Goal: Information Seeking & Learning: Learn about a topic

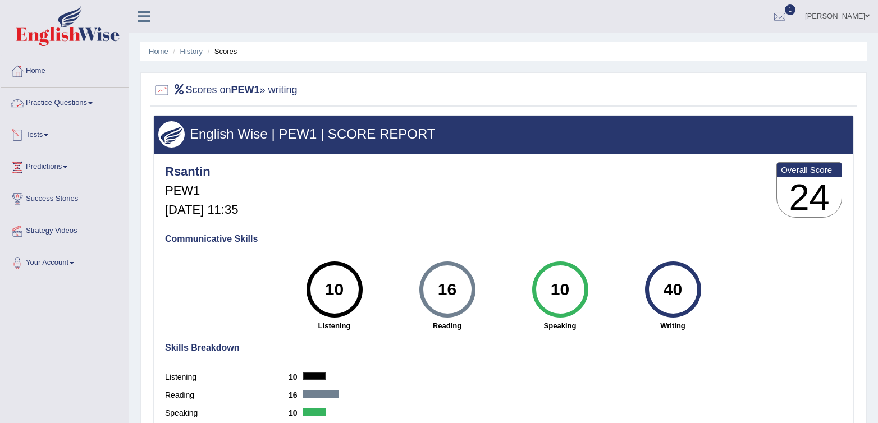
click at [44, 135] on link "Tests" at bounding box center [65, 134] width 128 height 28
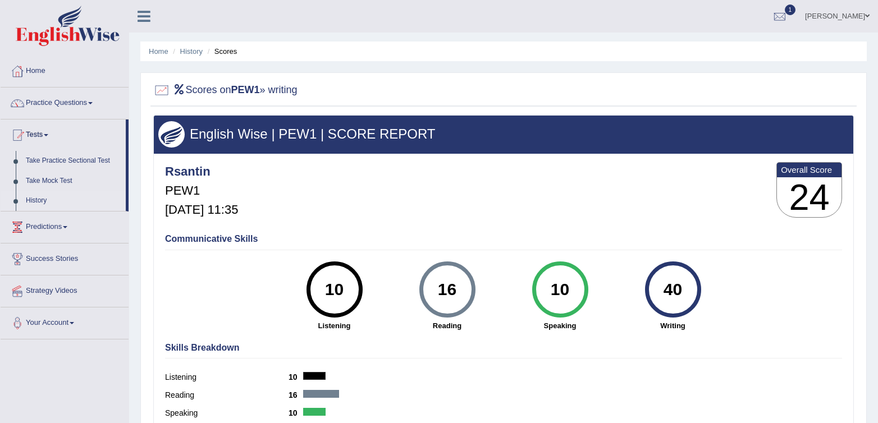
click at [47, 194] on link "History" at bounding box center [73, 201] width 105 height 20
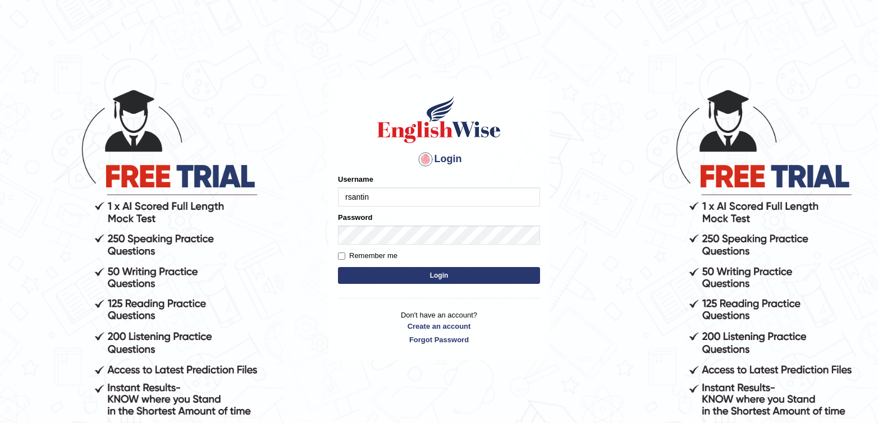
type input "rsantin"
click at [353, 255] on label "Remember me" at bounding box center [367, 255] width 59 height 11
click at [345, 255] on input "Remember me" at bounding box center [341, 256] width 7 height 7
checkbox input "true"
click at [372, 269] on button "Login" at bounding box center [439, 275] width 202 height 17
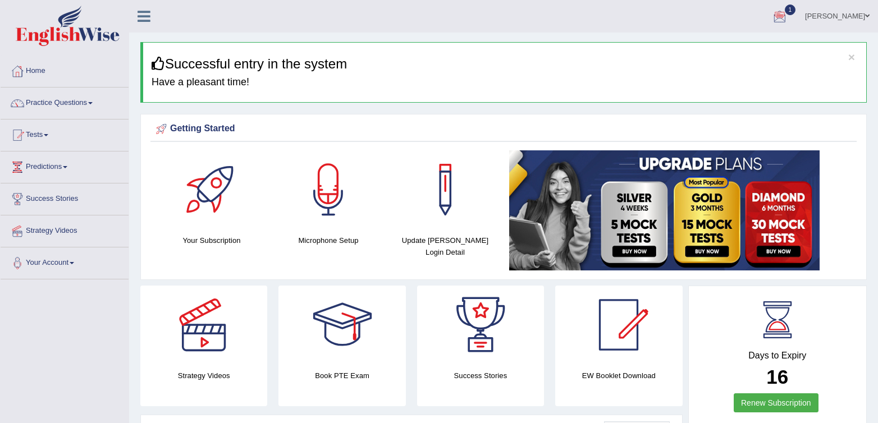
click at [778, 17] on link "1" at bounding box center [780, 14] width 34 height 29
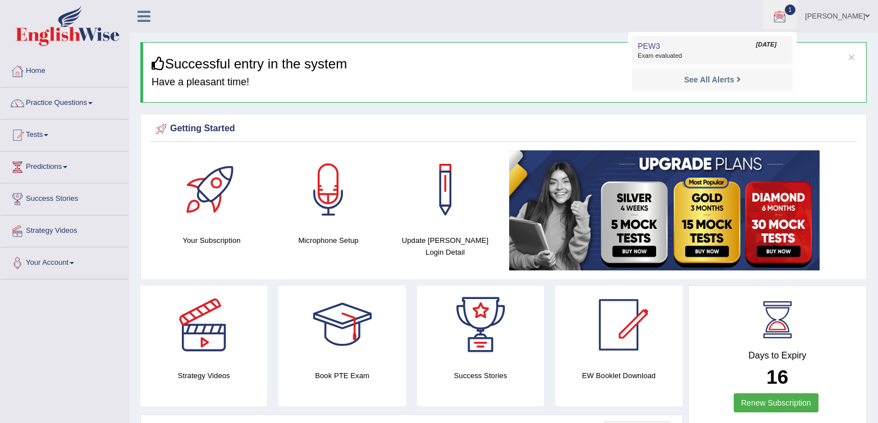
click at [690, 52] on span "Exam evaluated" at bounding box center [712, 56] width 149 height 9
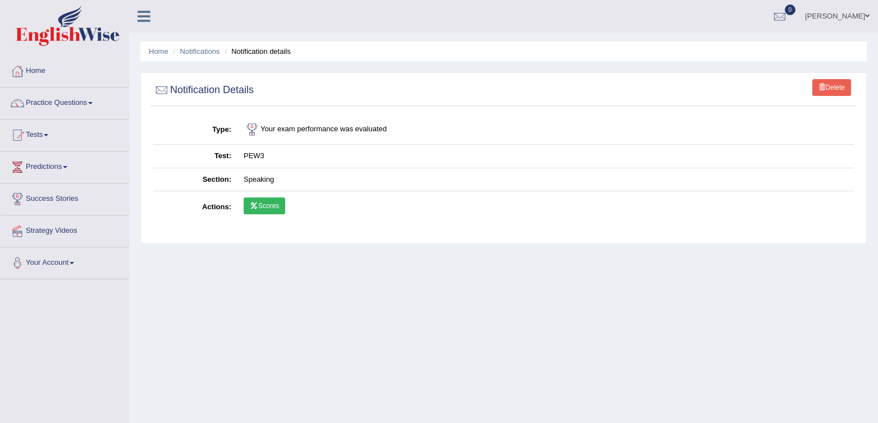
click at [268, 213] on link "Scores" at bounding box center [265, 206] width 42 height 17
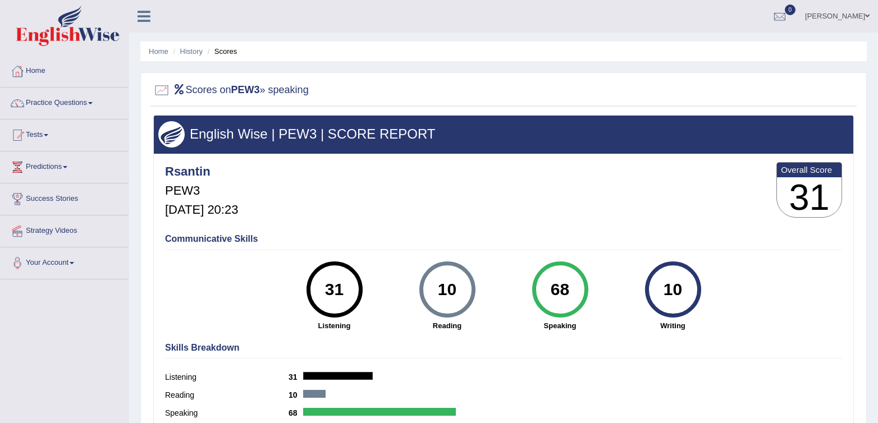
click at [624, 204] on div "Rsantin PEW3 Sep 30, 2025, 20:23 Overall Score 31" at bounding box center [503, 192] width 682 height 67
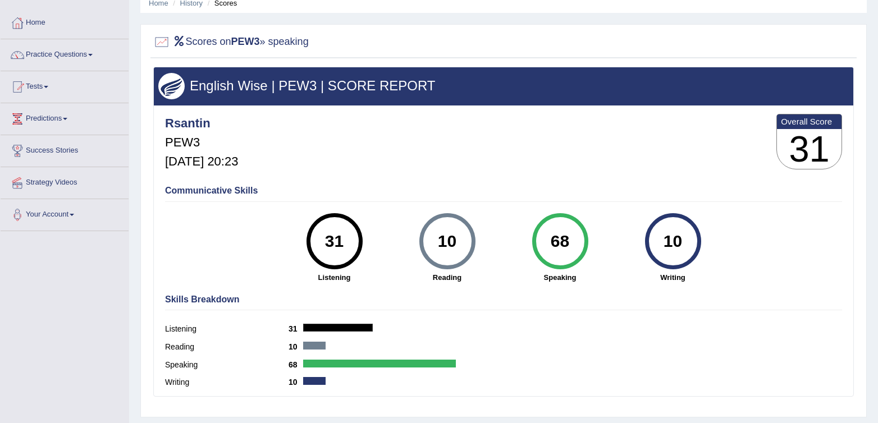
scroll to position [47, 0]
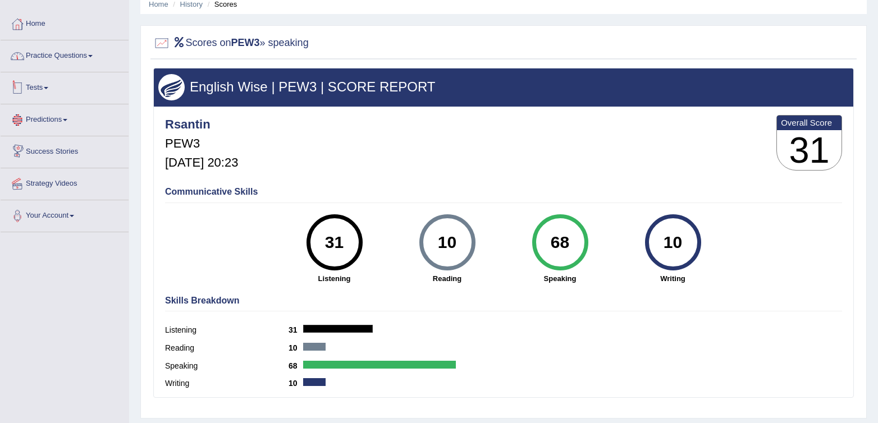
click at [40, 57] on link "Practice Questions" at bounding box center [65, 54] width 128 height 28
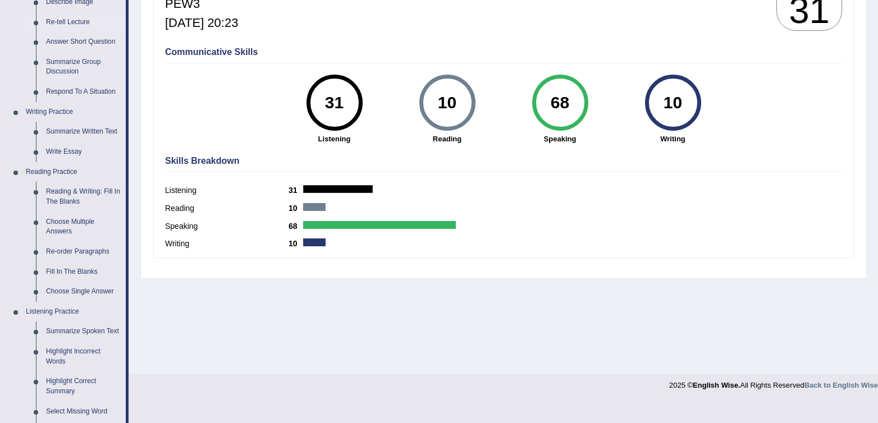
scroll to position [0, 0]
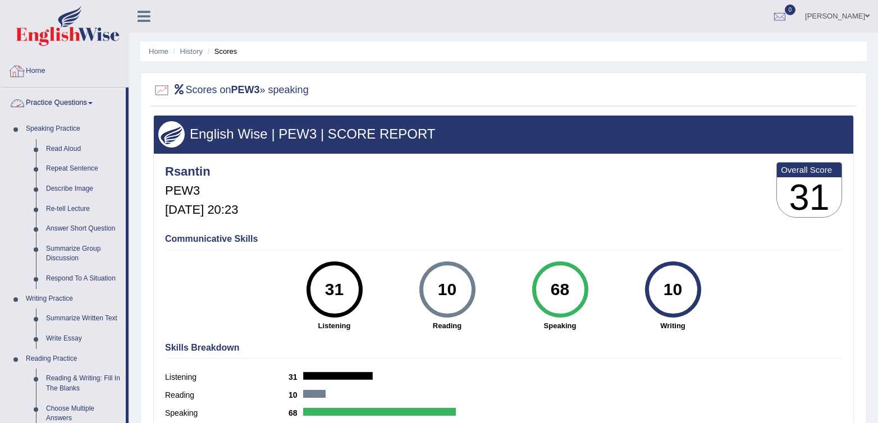
click at [62, 66] on link "Home" at bounding box center [65, 70] width 128 height 28
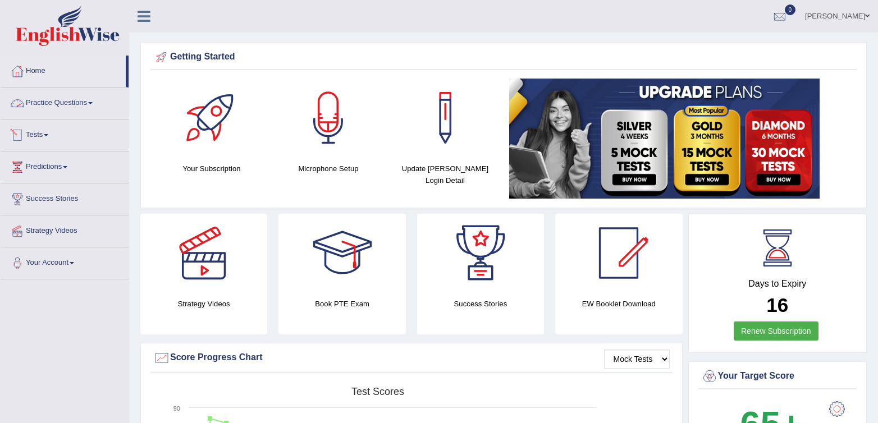
click at [29, 138] on link "Tests" at bounding box center [65, 134] width 128 height 28
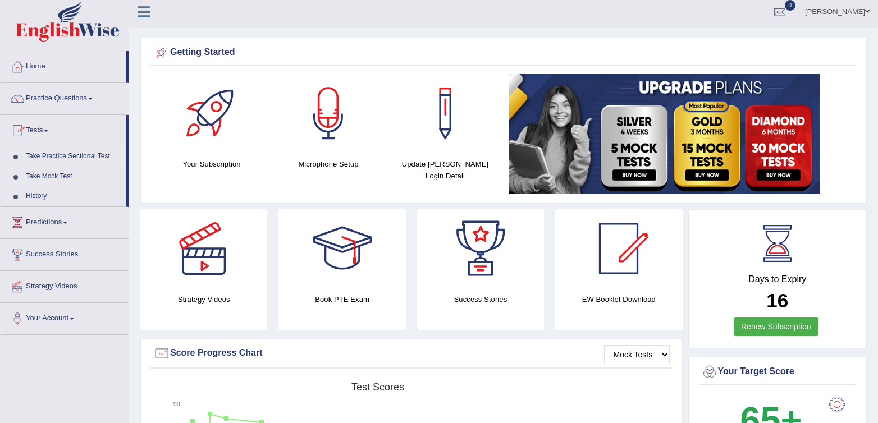
click at [66, 157] on link "Take Practice Sectional Test" at bounding box center [73, 156] width 105 height 20
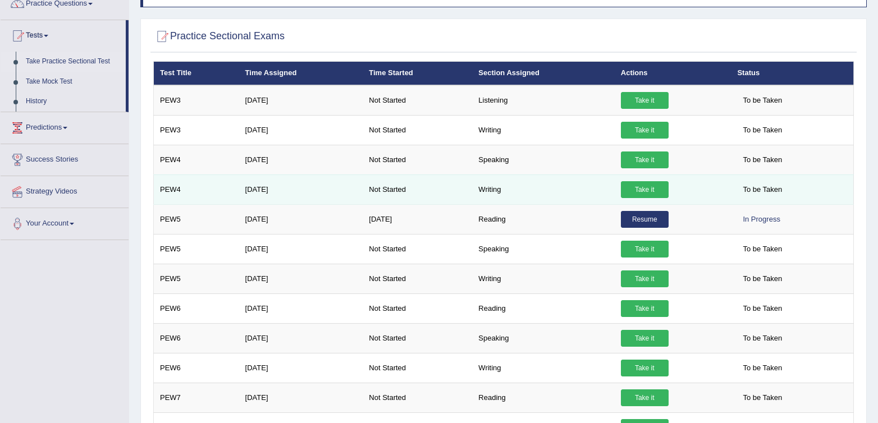
scroll to position [133, 0]
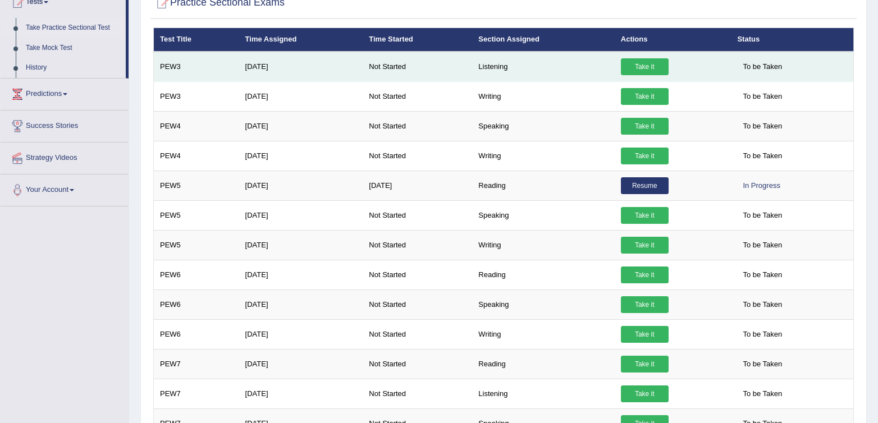
click at [645, 64] on link "Take it" at bounding box center [645, 66] width 48 height 17
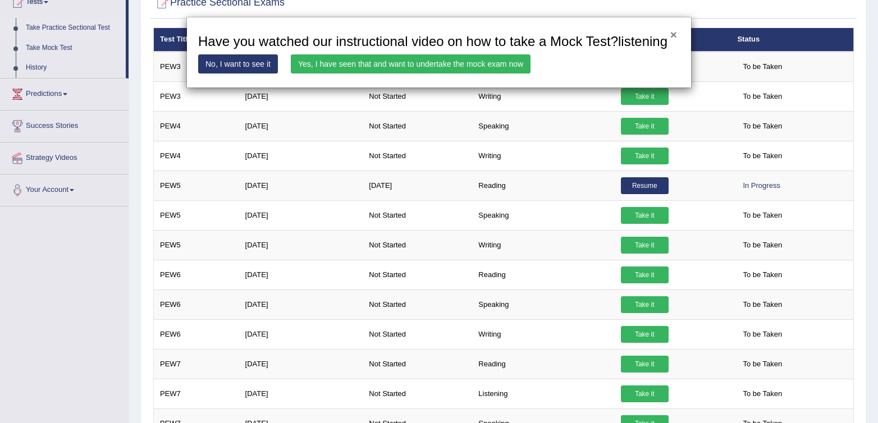
click at [670, 33] on button "×" at bounding box center [673, 35] width 7 height 12
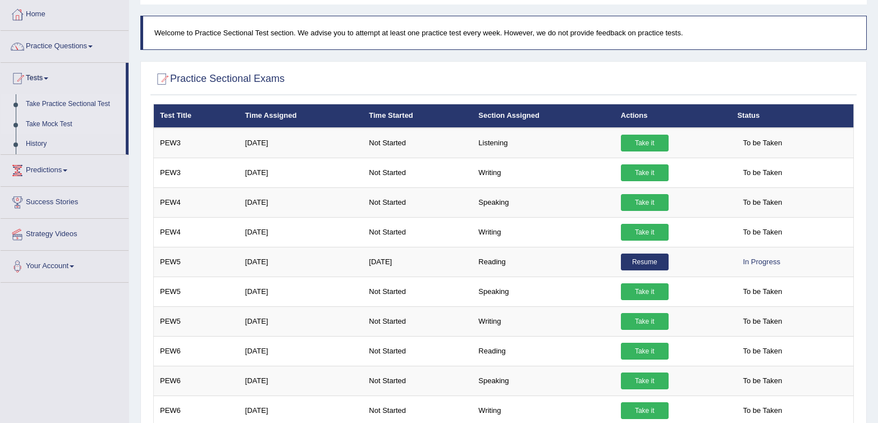
scroll to position [0, 0]
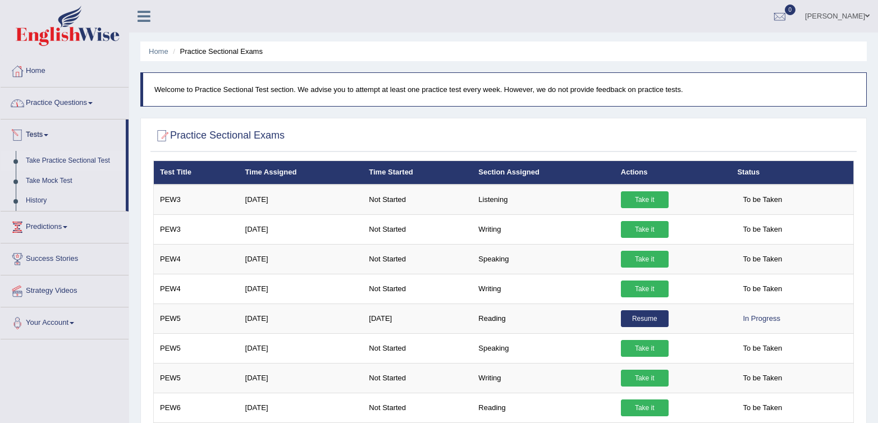
click at [45, 98] on link "Practice Questions" at bounding box center [65, 102] width 128 height 28
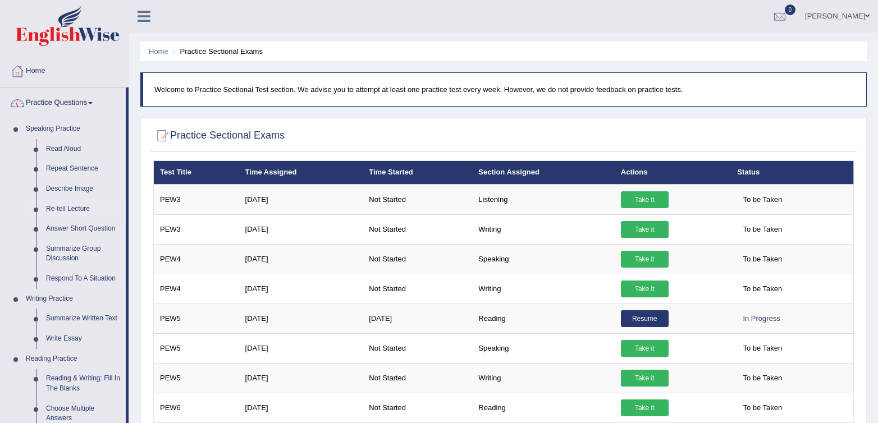
click at [58, 214] on link "Re-tell Lecture" at bounding box center [83, 209] width 85 height 20
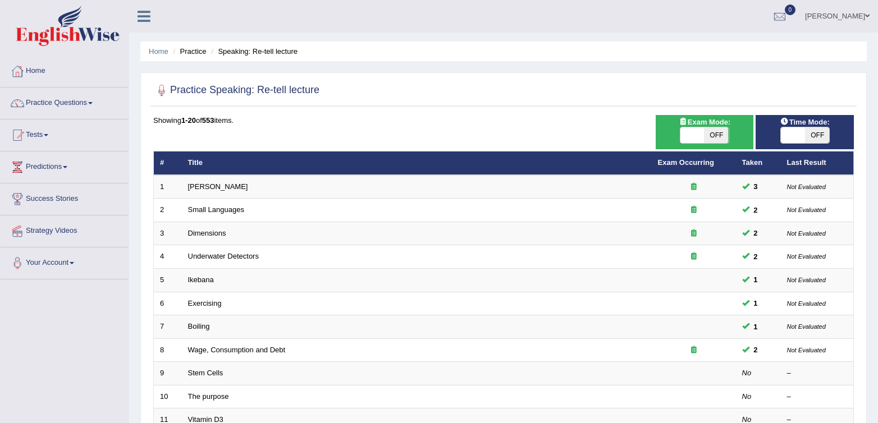
click at [721, 142] on span "OFF" at bounding box center [716, 135] width 24 height 16
checkbox input "true"
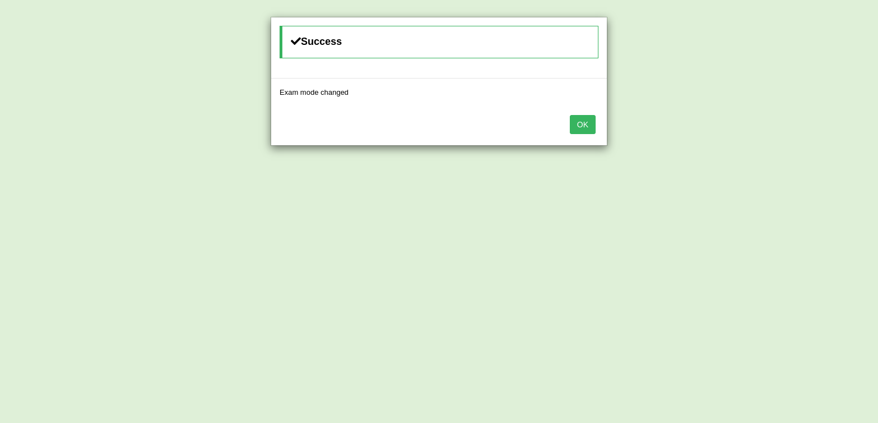
click at [586, 124] on button "OK" at bounding box center [583, 124] width 26 height 19
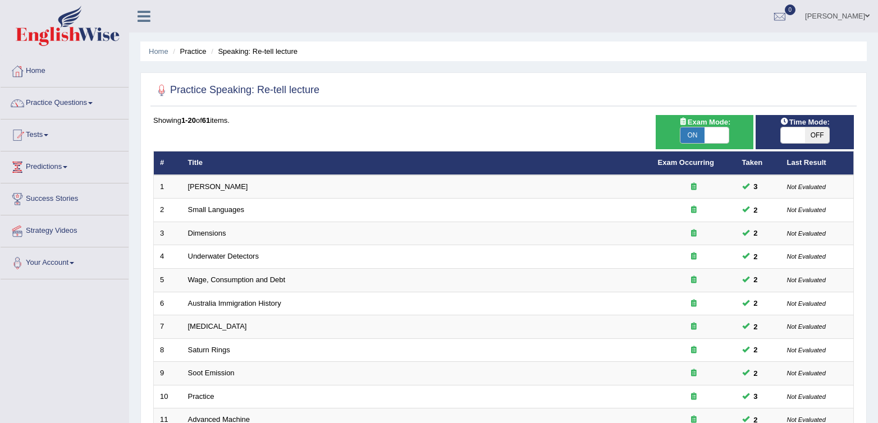
click at [815, 137] on span "OFF" at bounding box center [817, 135] width 24 height 16
checkbox input "true"
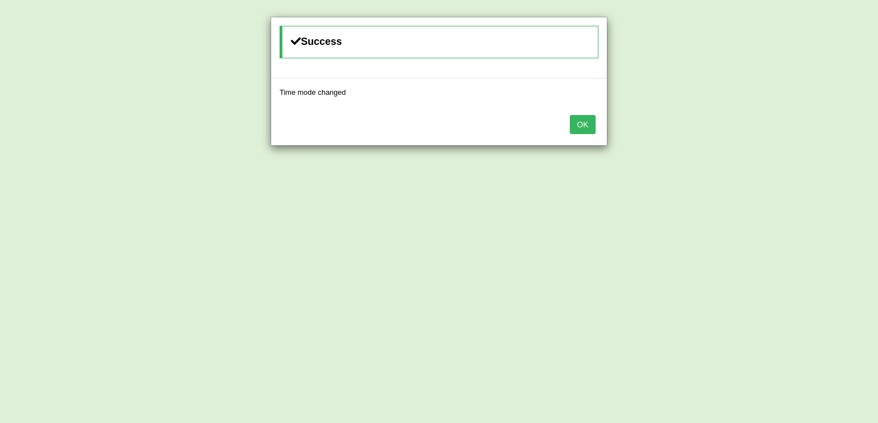
click at [581, 126] on button "OK" at bounding box center [583, 124] width 26 height 19
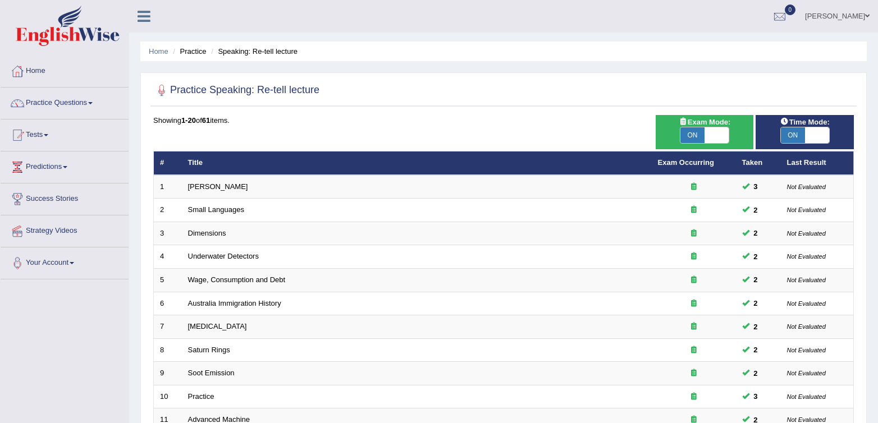
click at [595, 129] on div "Showing 1-20 of 61 items. # Title Exam Occurring Taken Last Result 1 [PERSON_NA…" at bounding box center [503, 406] width 700 height 582
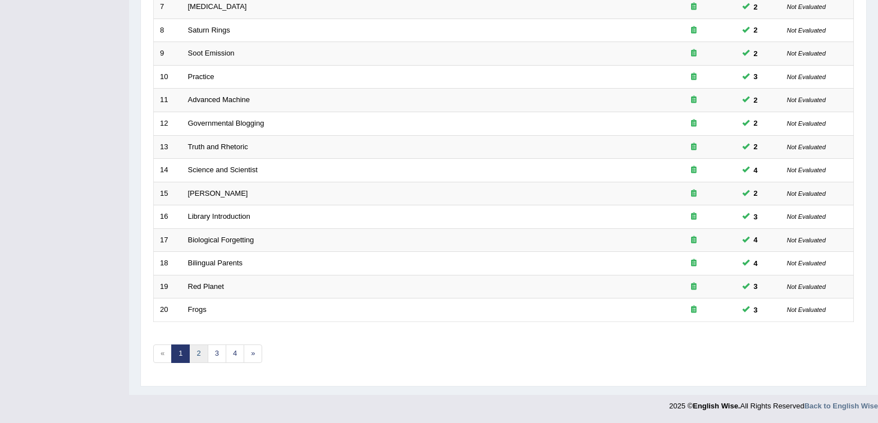
scroll to position [315, 0]
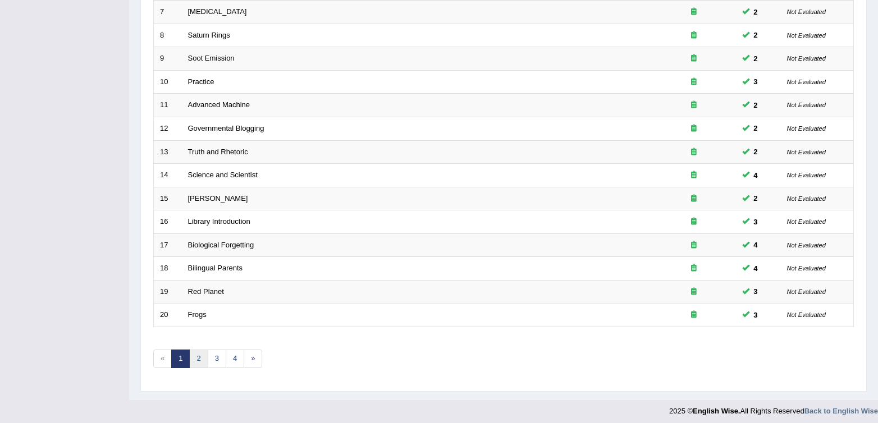
click at [198, 358] on link "2" at bounding box center [198, 359] width 19 height 19
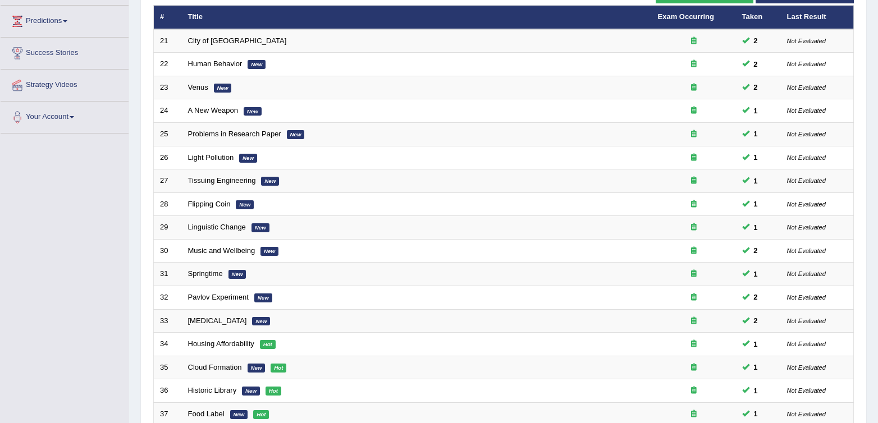
scroll to position [65, 0]
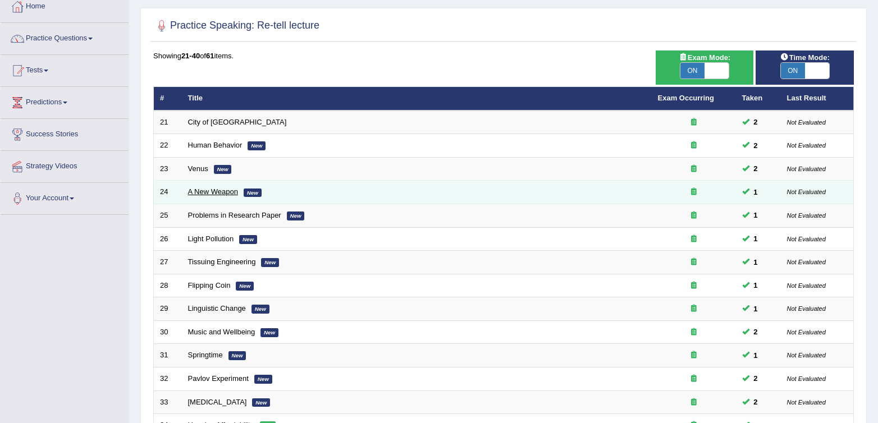
click at [197, 191] on link "A New Weapon" at bounding box center [213, 191] width 50 height 8
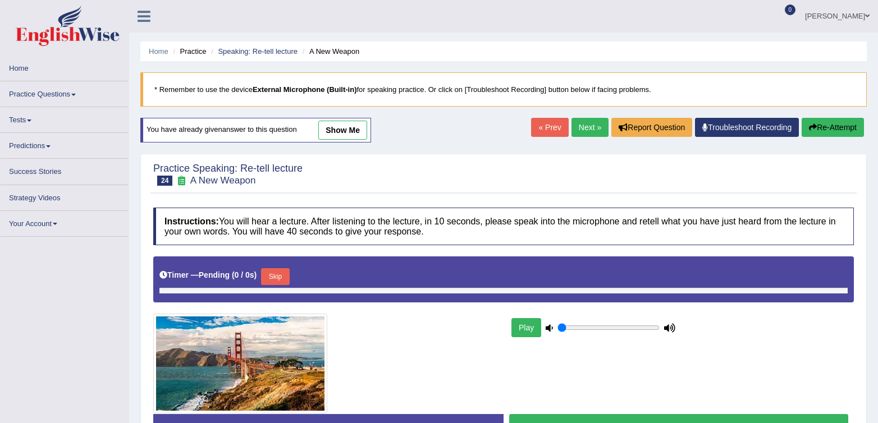
type input "0.65"
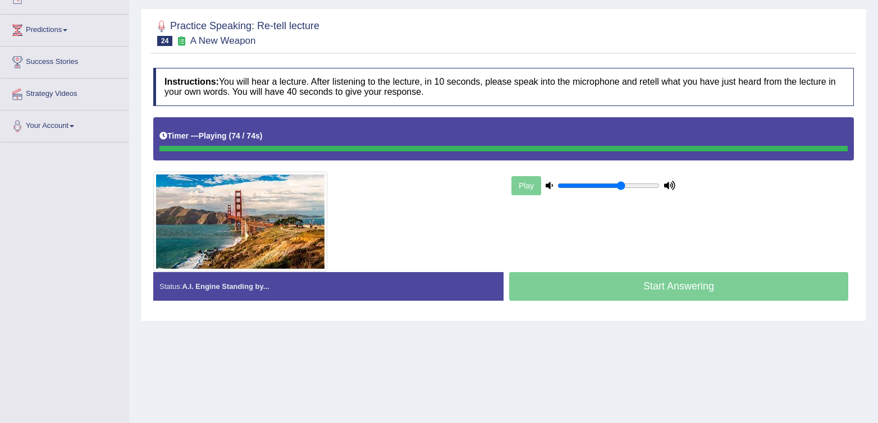
scroll to position [136, 0]
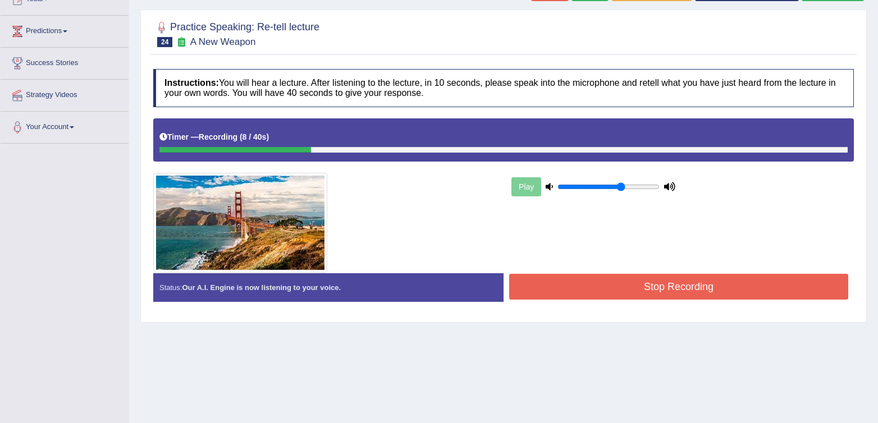
click at [571, 293] on button "Stop Recording" at bounding box center [678, 287] width 339 height 26
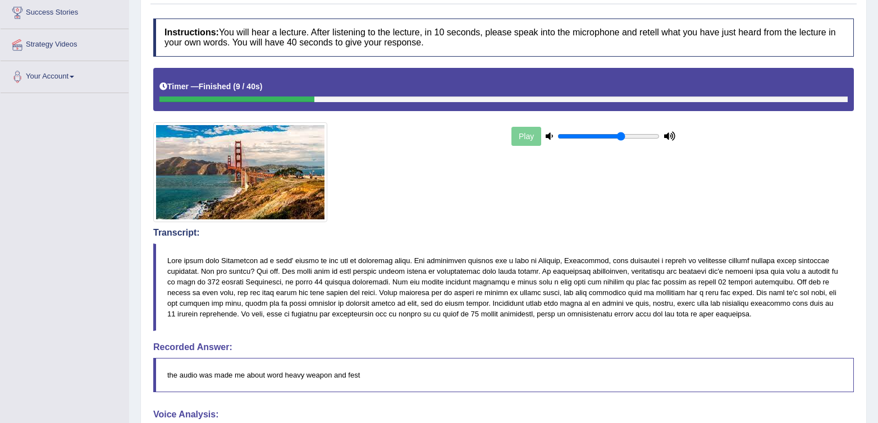
scroll to position [0, 0]
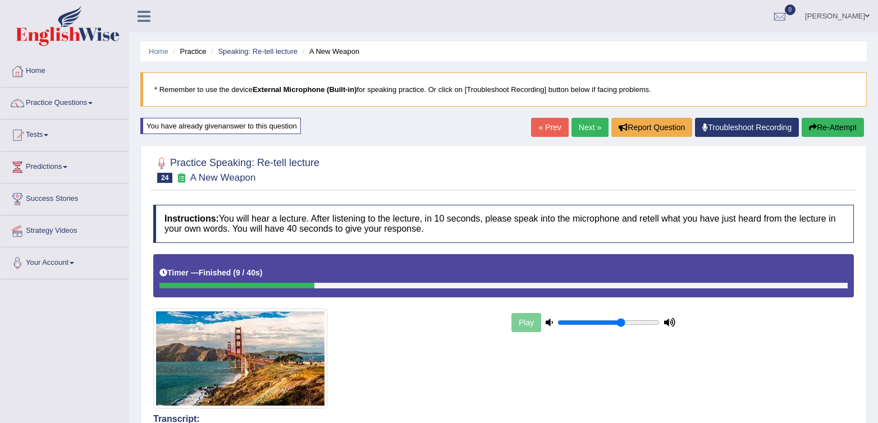
click at [819, 126] on button "Re-Attempt" at bounding box center [832, 127] width 62 height 19
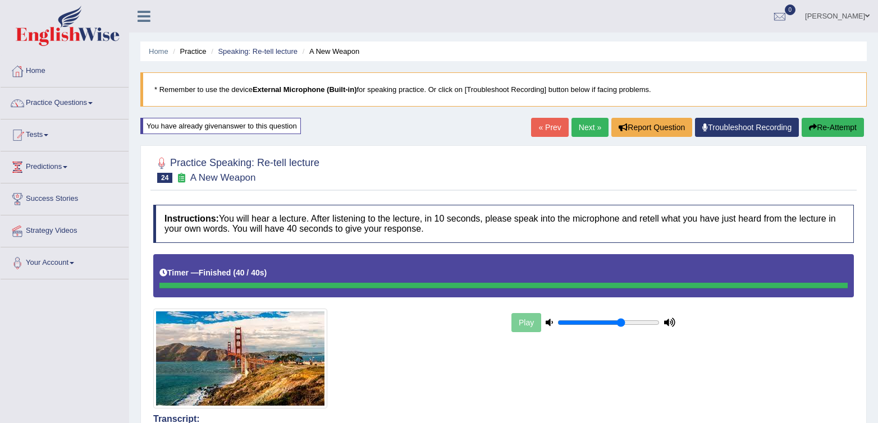
click at [813, 126] on button "Re-Attempt" at bounding box center [832, 127] width 62 height 19
click at [817, 133] on button "Re-Attempt" at bounding box center [832, 127] width 62 height 19
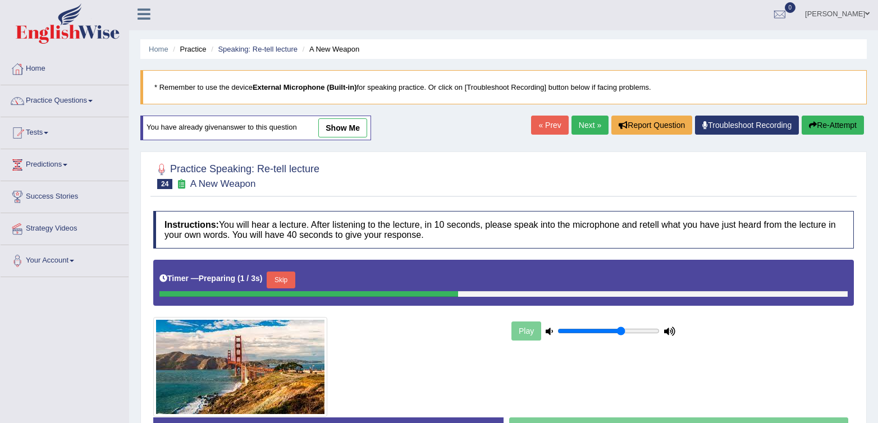
scroll to position [3, 0]
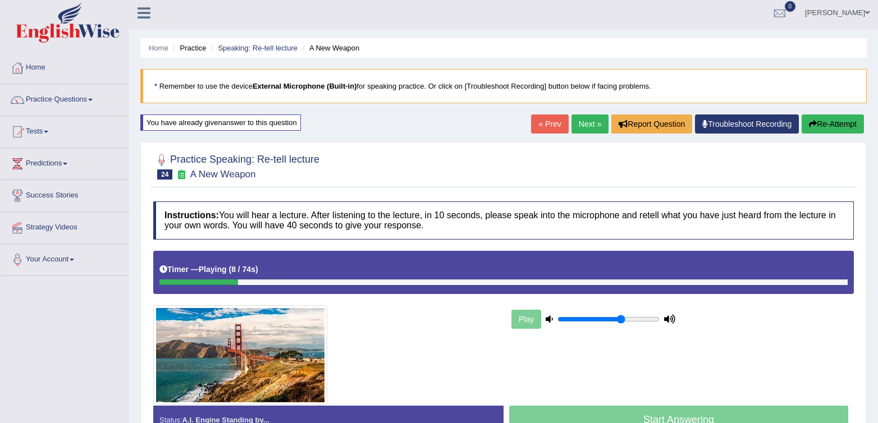
drag, startPoint x: 231, startPoint y: 283, endPoint x: 437, endPoint y: 296, distance: 206.4
click at [388, 300] on div "Instructions: You will hear a lecture. After listening to the lecture, in 10 se…" at bounding box center [503, 322] width 706 height 253
click at [774, 281] on div at bounding box center [503, 282] width 688 height 6
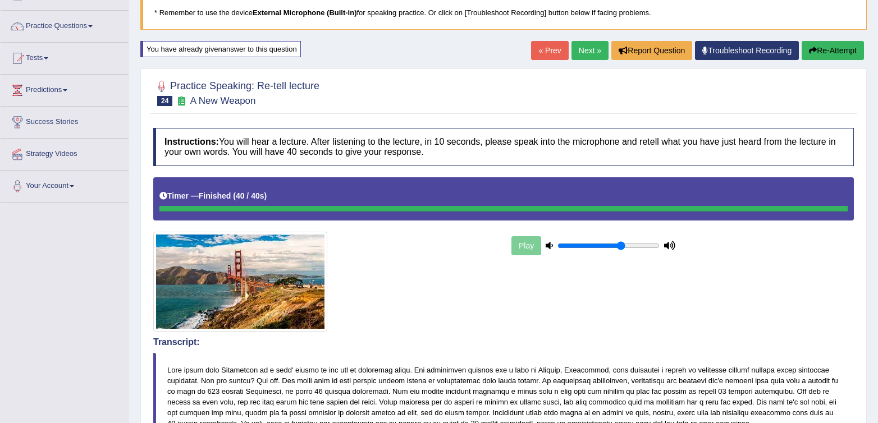
scroll to position [0, 0]
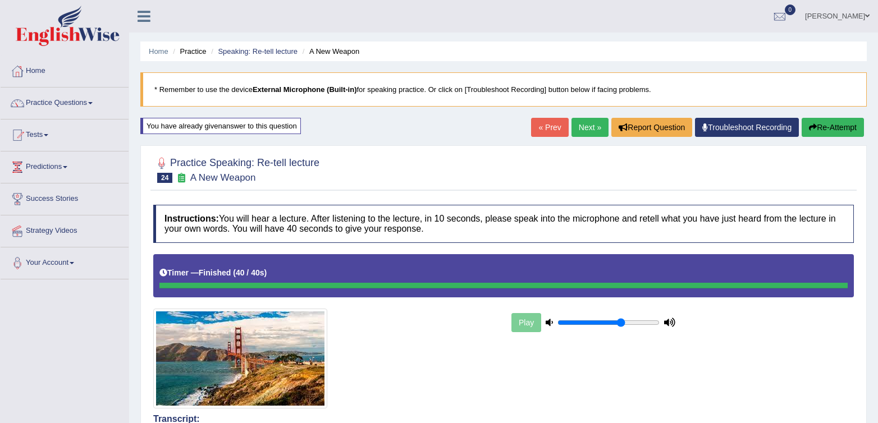
click at [597, 127] on link "Next »" at bounding box center [589, 127] width 37 height 19
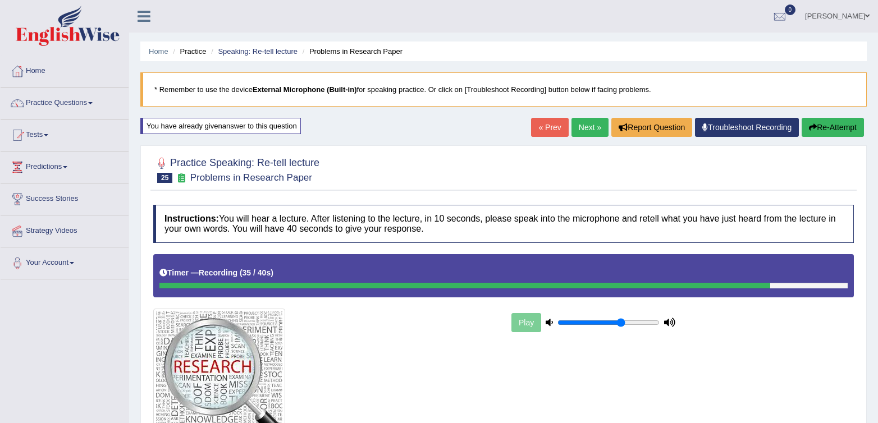
scroll to position [166, 0]
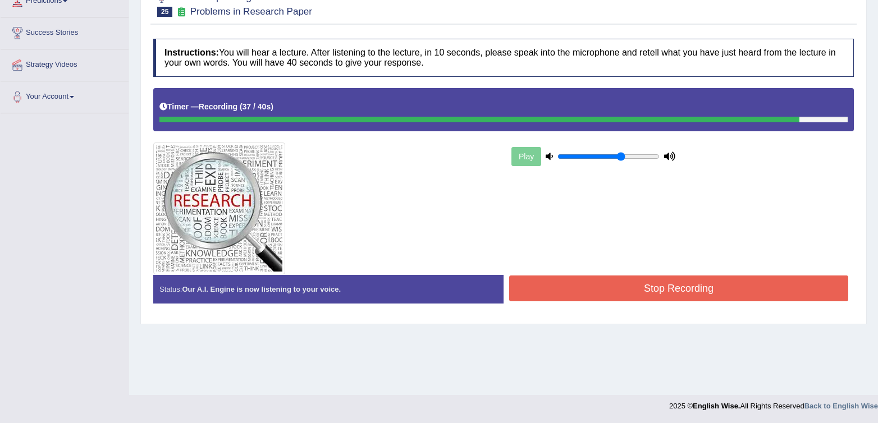
click at [668, 291] on button "Stop Recording" at bounding box center [678, 289] width 339 height 26
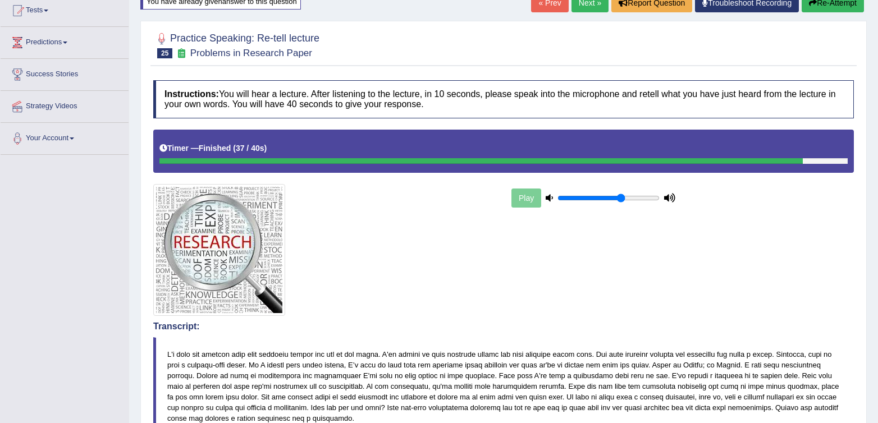
scroll to position [122, 0]
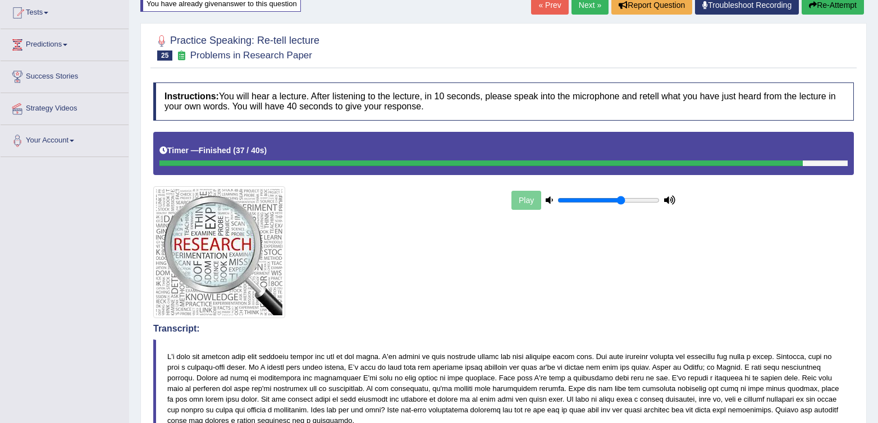
click at [589, 6] on link "Next »" at bounding box center [589, 5] width 37 height 19
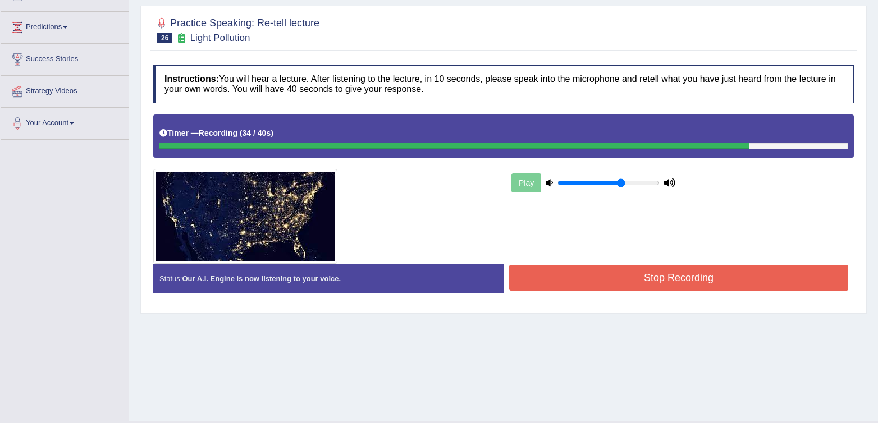
scroll to position [141, 0]
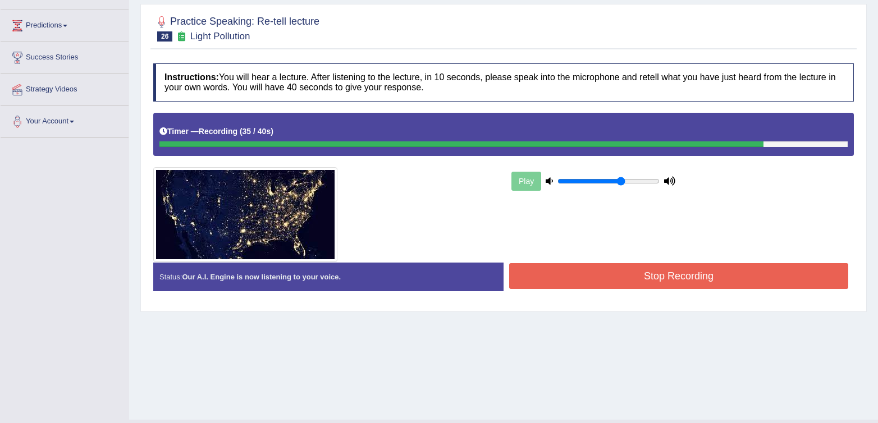
click at [568, 281] on button "Stop Recording" at bounding box center [678, 276] width 339 height 26
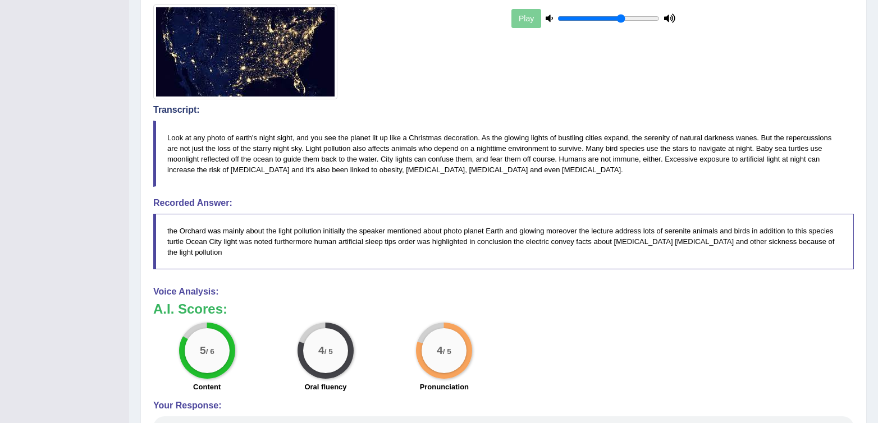
scroll to position [0, 0]
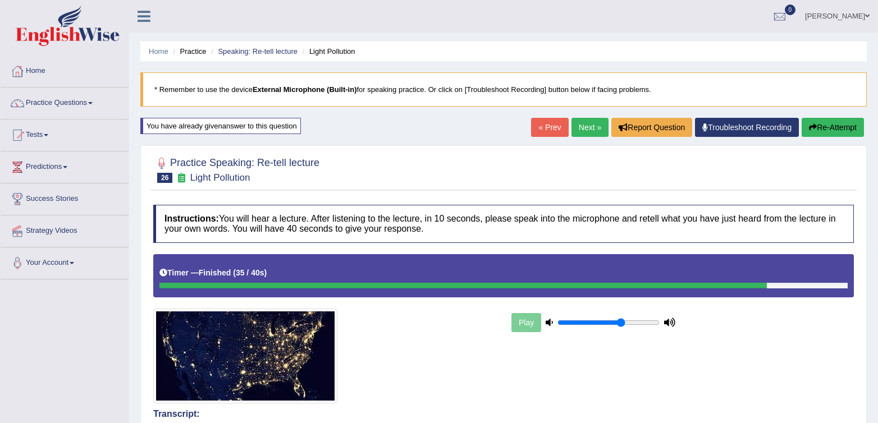
click at [583, 127] on link "Next »" at bounding box center [589, 127] width 37 height 19
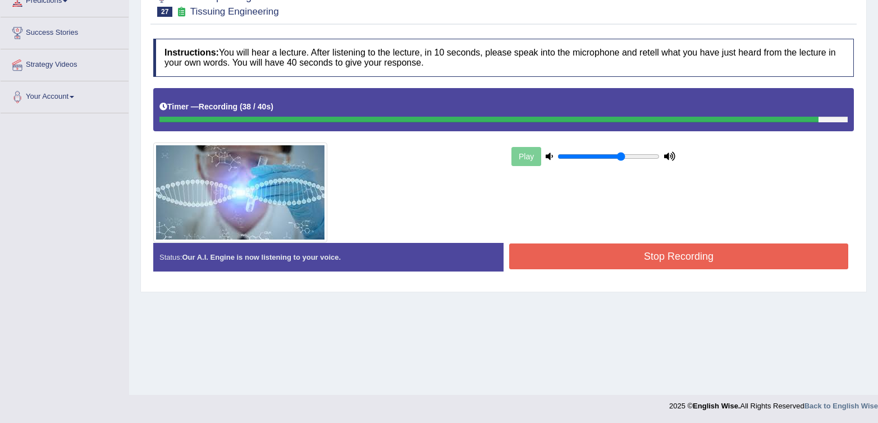
scroll to position [164, 0]
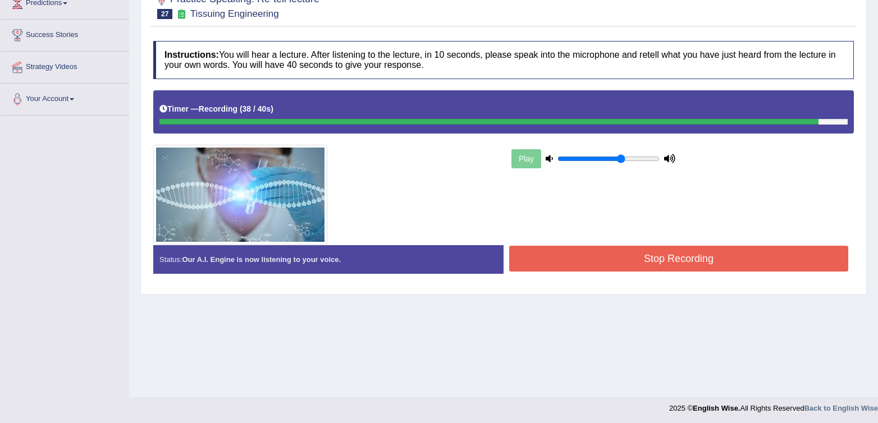
click at [578, 255] on button "Stop Recording" at bounding box center [678, 259] width 339 height 26
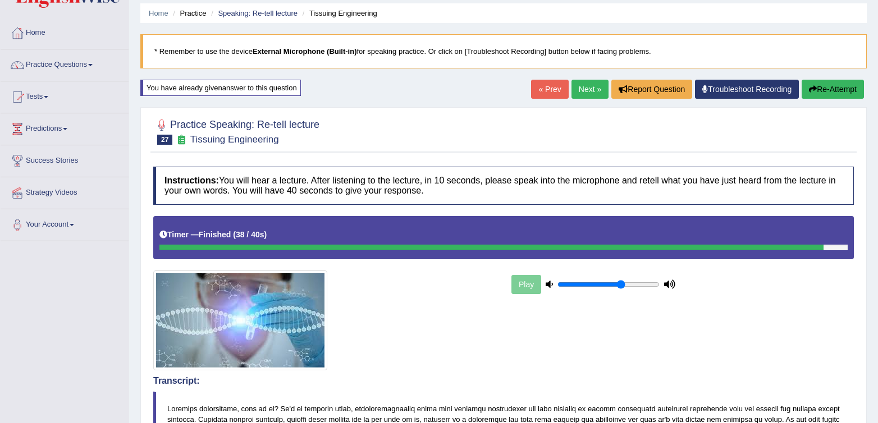
scroll to position [0, 0]
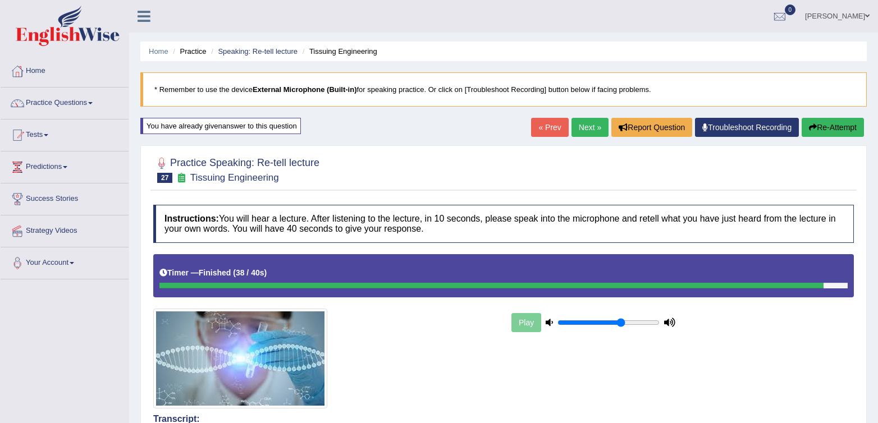
click at [595, 130] on link "Next »" at bounding box center [589, 127] width 37 height 19
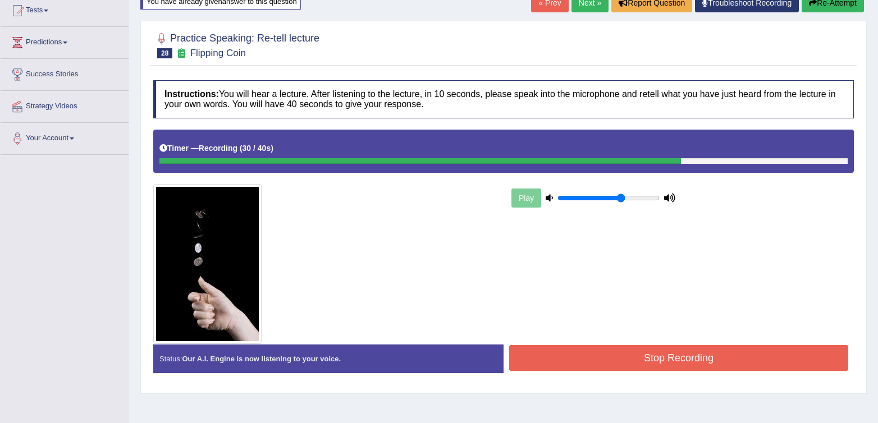
scroll to position [166, 0]
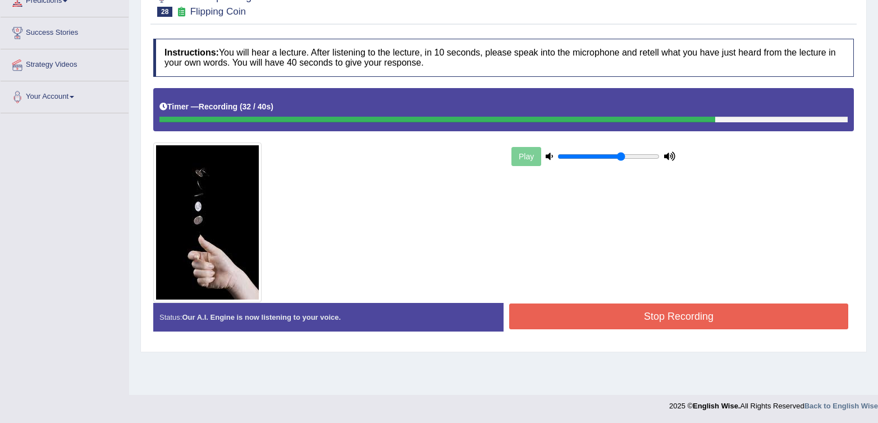
click at [620, 310] on button "Stop Recording" at bounding box center [678, 317] width 339 height 26
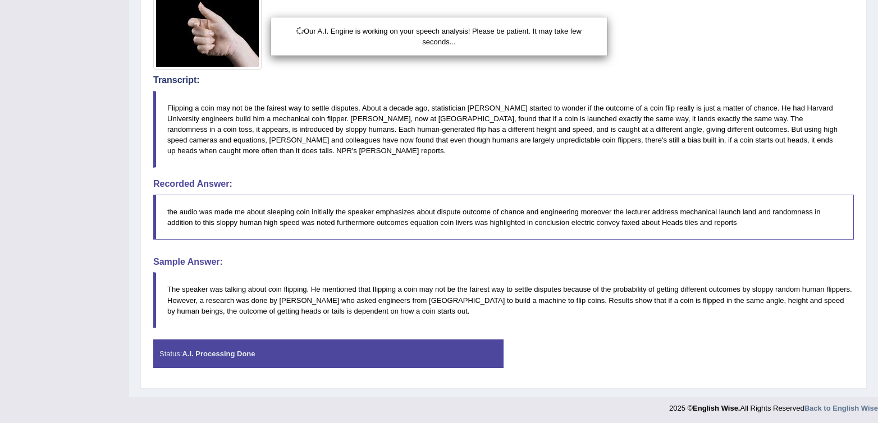
scroll to position [401, 0]
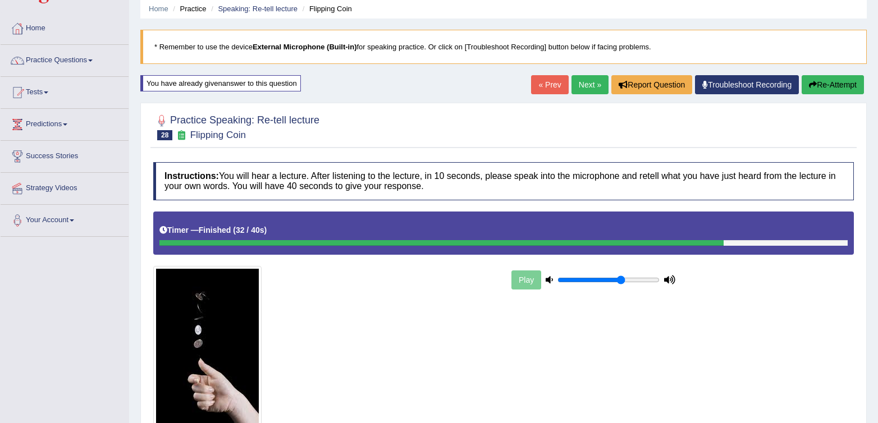
click at [837, 87] on button "Re-Attempt" at bounding box center [832, 84] width 62 height 19
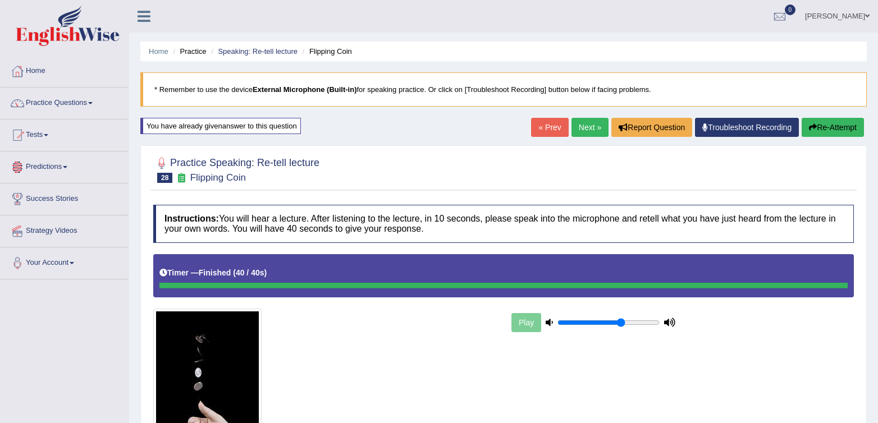
click at [589, 132] on link "Next »" at bounding box center [589, 127] width 37 height 19
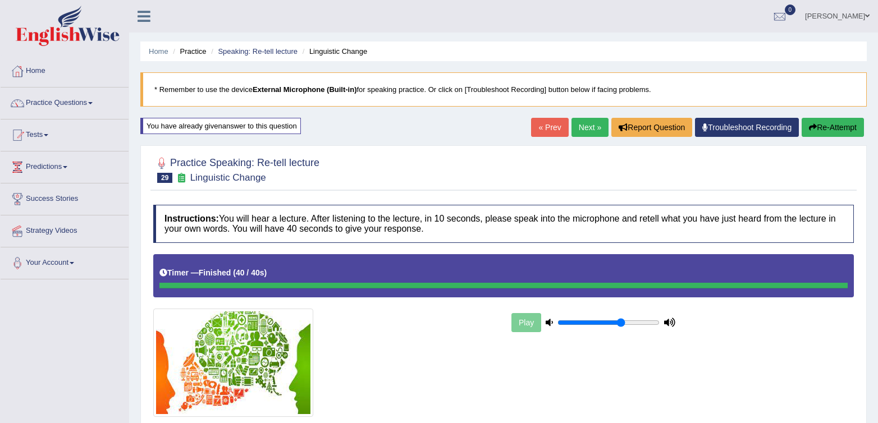
click at [829, 133] on button "Re-Attempt" at bounding box center [832, 127] width 62 height 19
click at [585, 125] on link "Next »" at bounding box center [589, 127] width 37 height 19
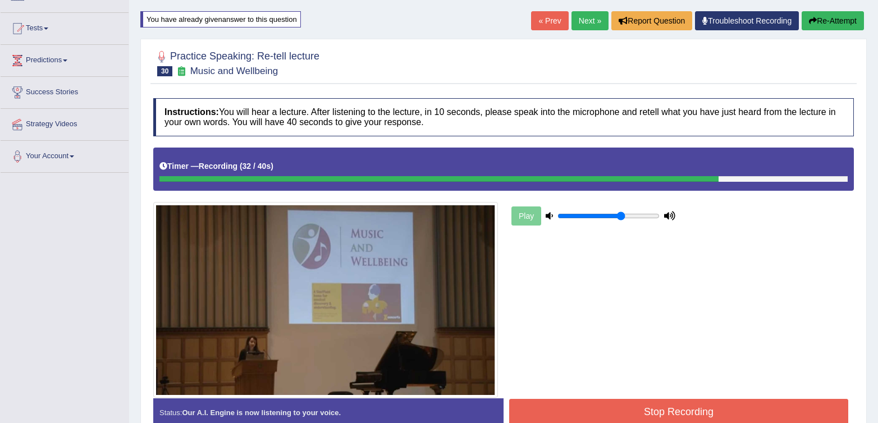
scroll to position [168, 0]
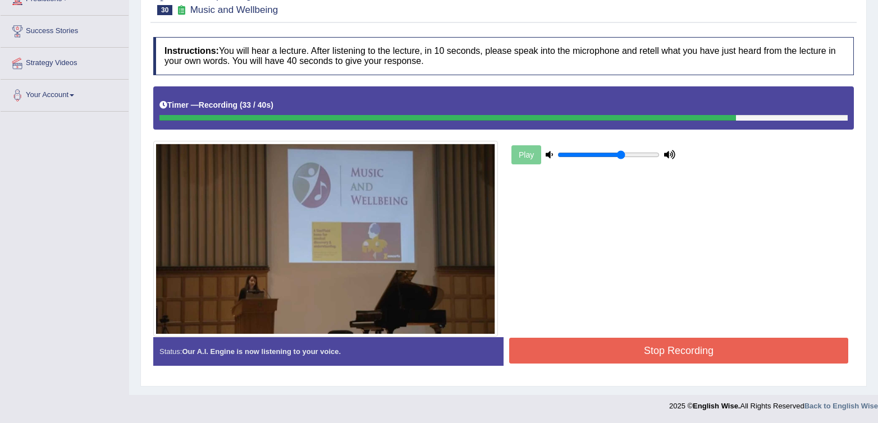
click at [672, 340] on button "Stop Recording" at bounding box center [678, 351] width 339 height 26
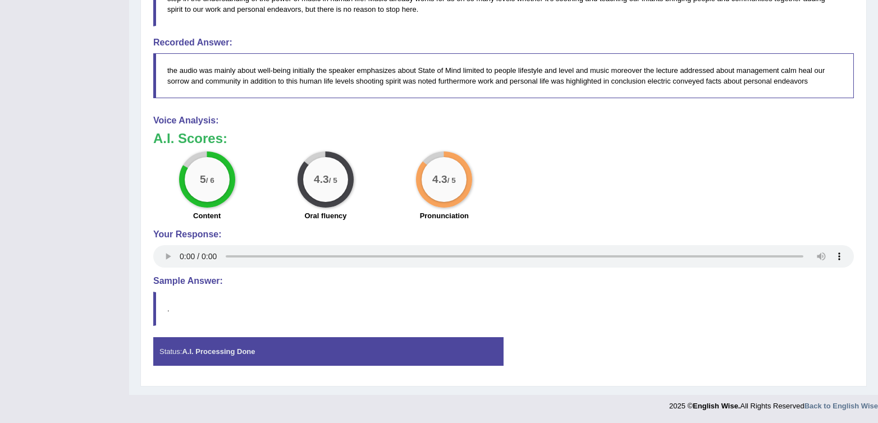
scroll to position [0, 0]
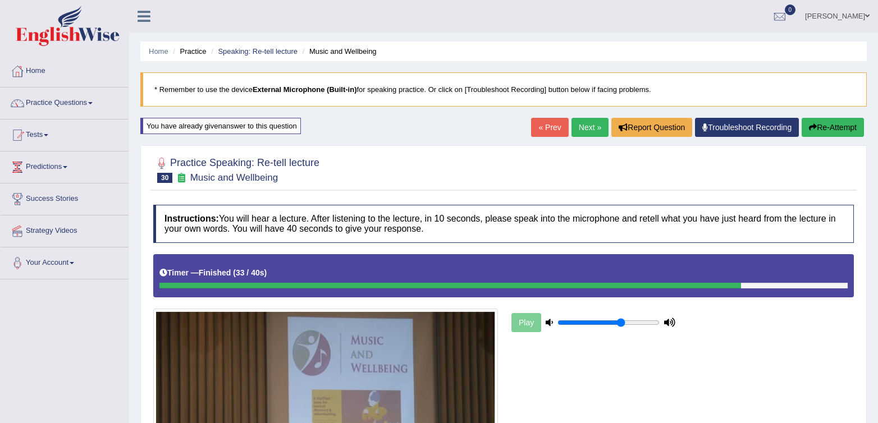
click at [580, 132] on link "Next »" at bounding box center [589, 127] width 37 height 19
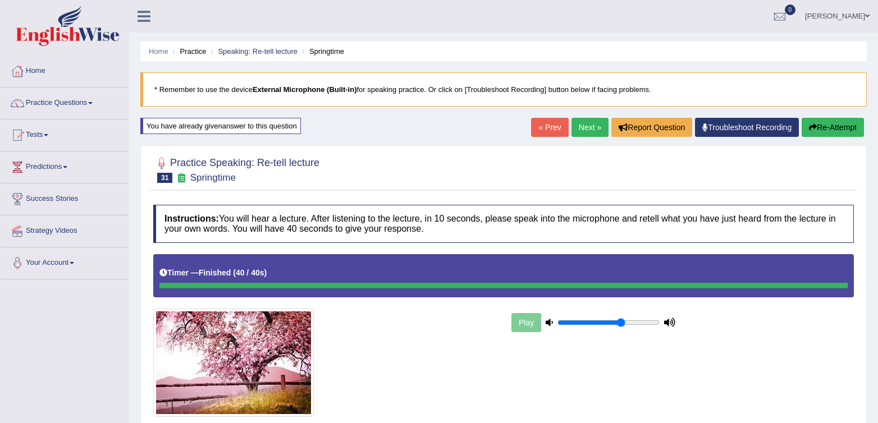
click at [577, 131] on link "Next »" at bounding box center [589, 127] width 37 height 19
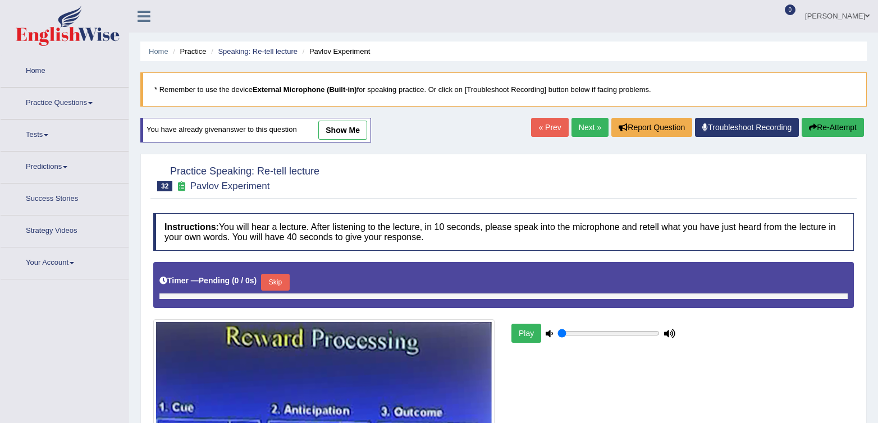
type input "0.65"
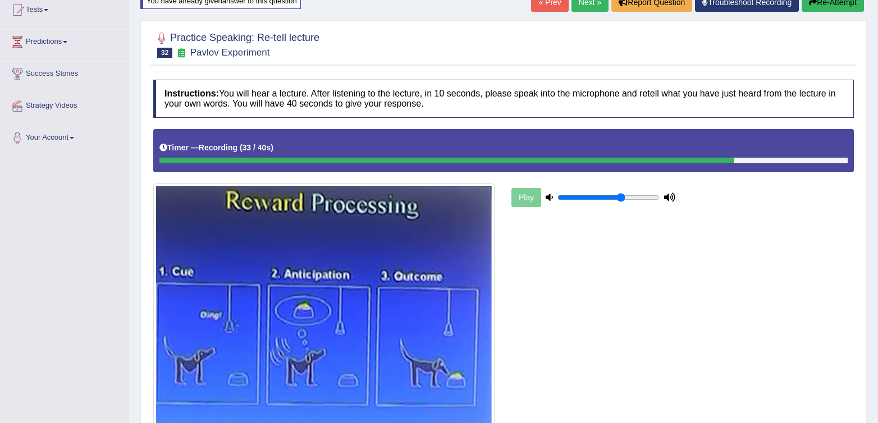
scroll to position [218, 0]
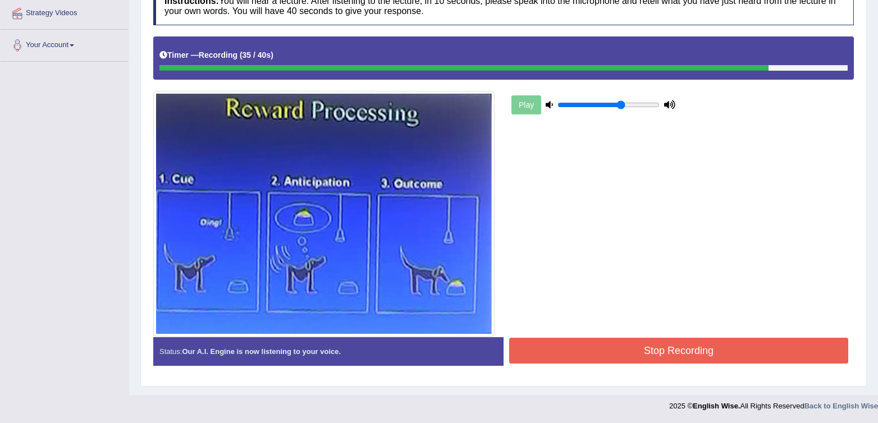
click at [604, 355] on button "Stop Recording" at bounding box center [678, 351] width 339 height 26
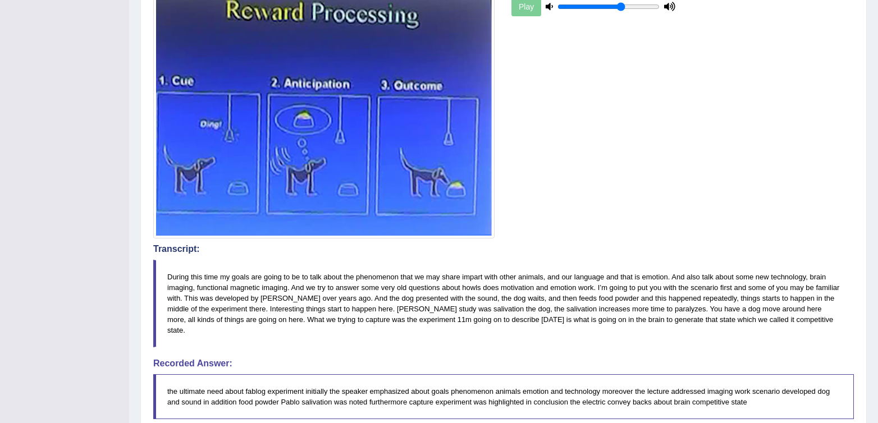
scroll to position [0, 0]
